Goal: Check status: Check status

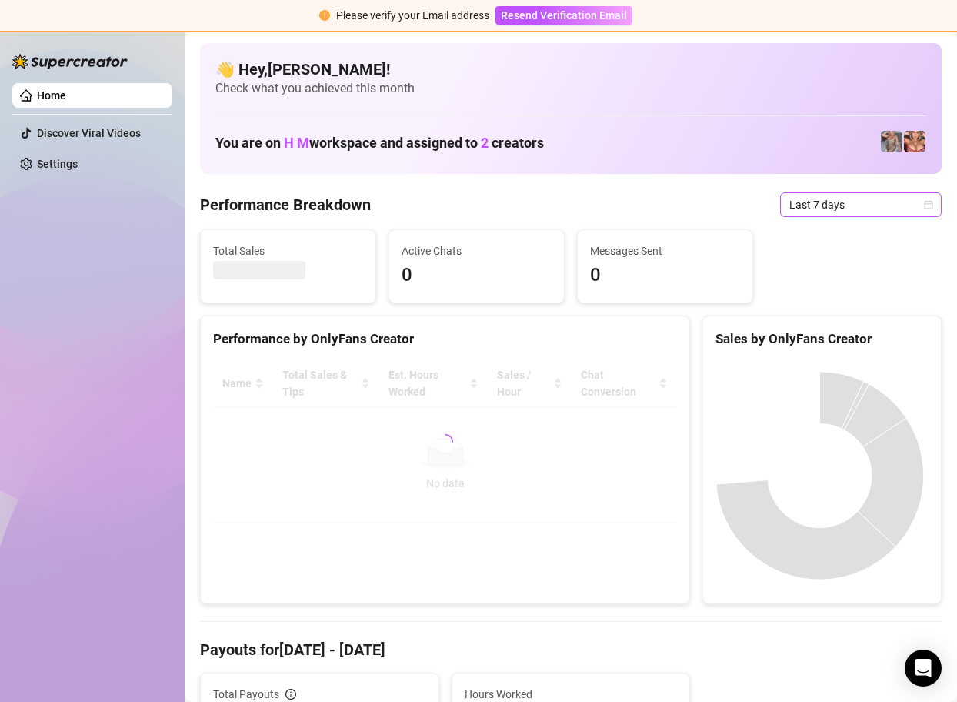
click at [924, 200] on icon "calendar" at bounding box center [928, 204] width 9 height 9
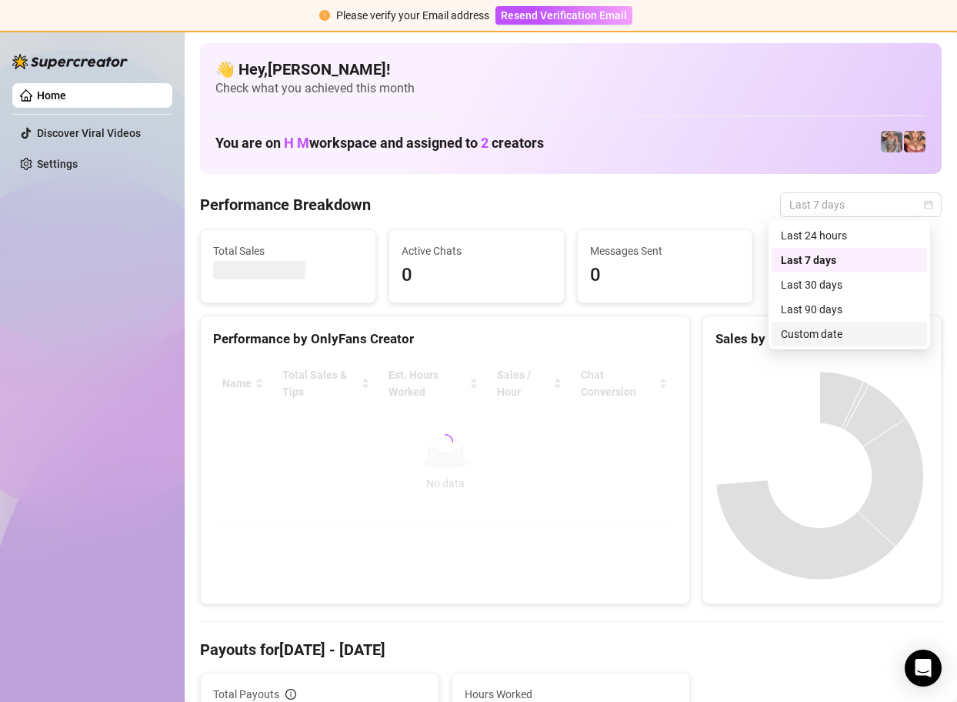
click at [856, 333] on div "Custom date" at bounding box center [849, 333] width 137 height 17
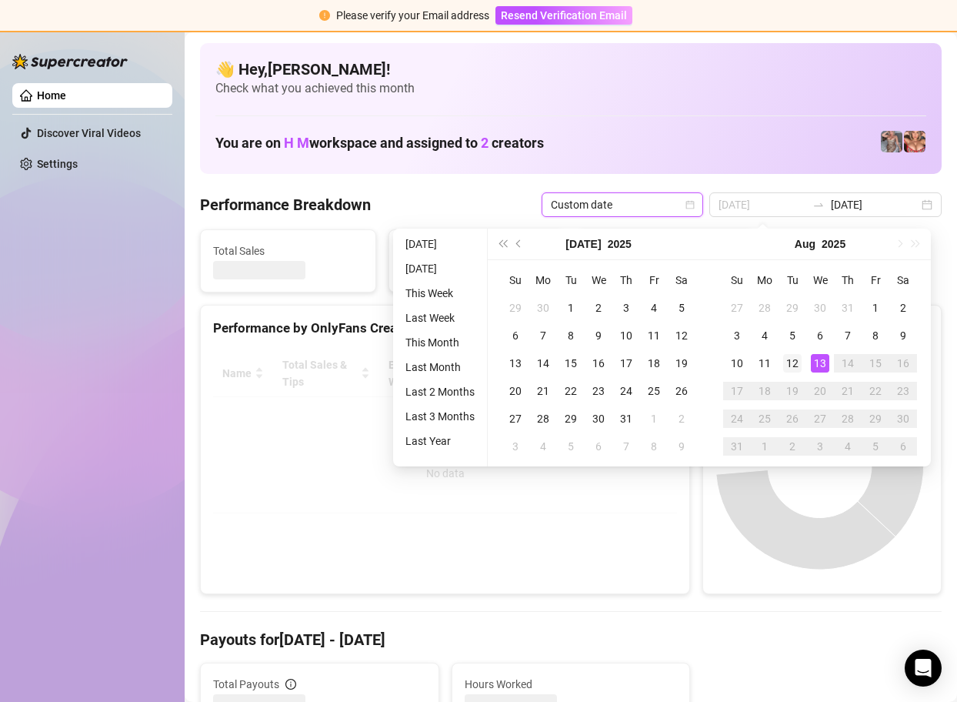
type input "[DATE]"
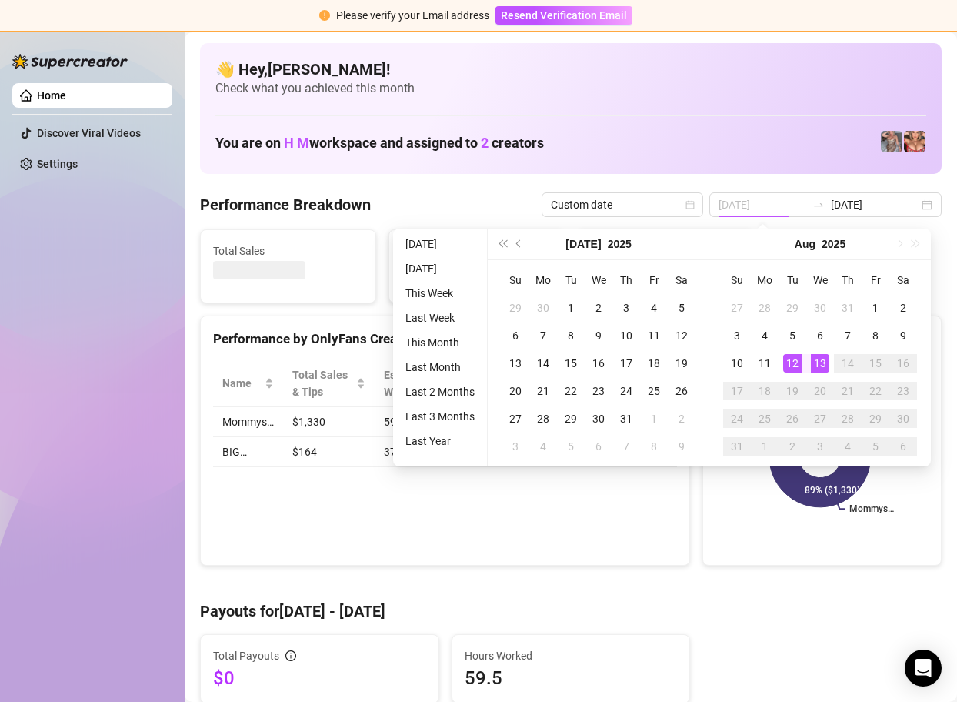
click at [796, 360] on div "12" at bounding box center [792, 363] width 18 height 18
type input "[DATE]"
